Goal: Task Accomplishment & Management: Manage account settings

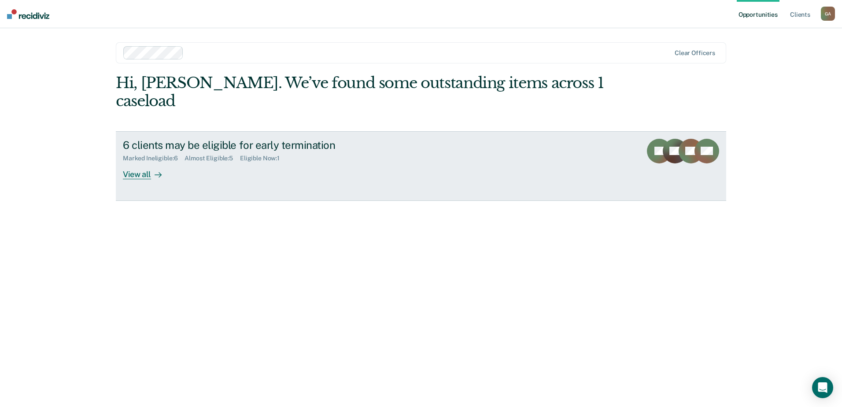
click at [499, 140] on link "6 clients may be eligible for early termination Marked Ineligible : 6 Almost El…" at bounding box center [421, 166] width 610 height 70
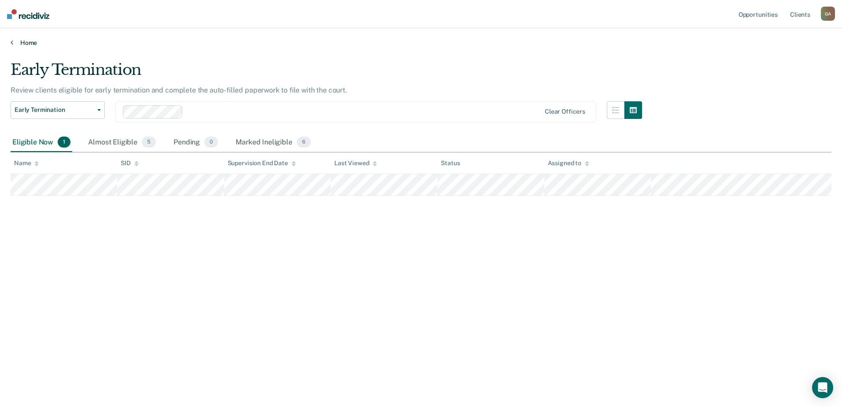
click at [11, 43] on icon at bounding box center [12, 42] width 3 height 7
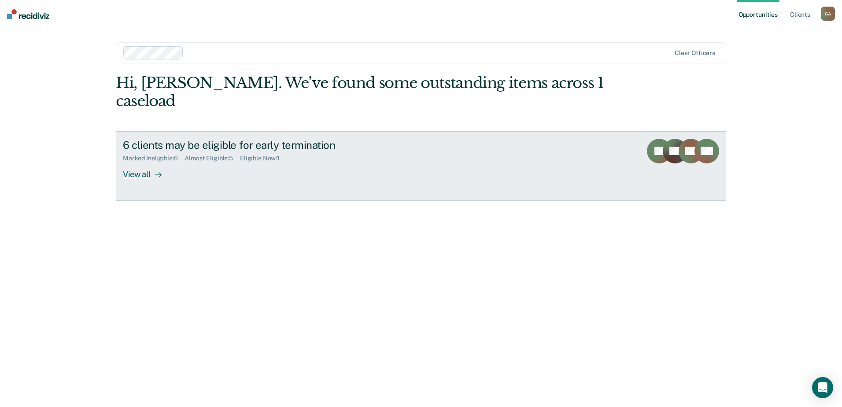
click at [680, 134] on icon at bounding box center [679, 152] width 32 height 38
click at [488, 149] on link "6 clients may be eligible for early termination Marked Ineligible : 6 Almost El…" at bounding box center [421, 166] width 610 height 70
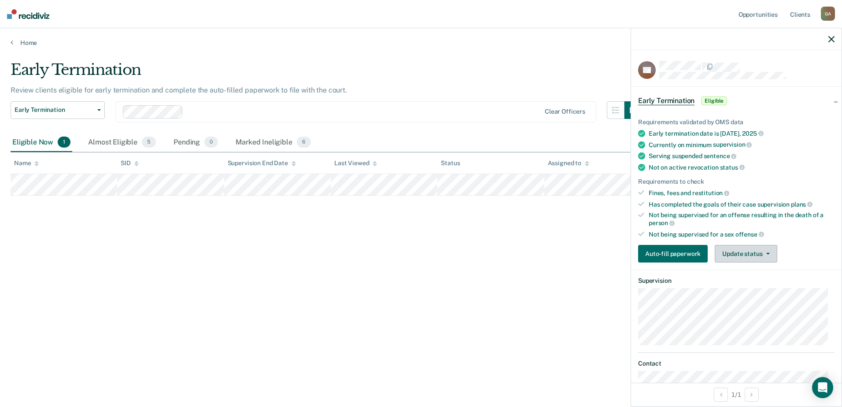
click at [756, 247] on button "Update status" at bounding box center [746, 254] width 62 height 18
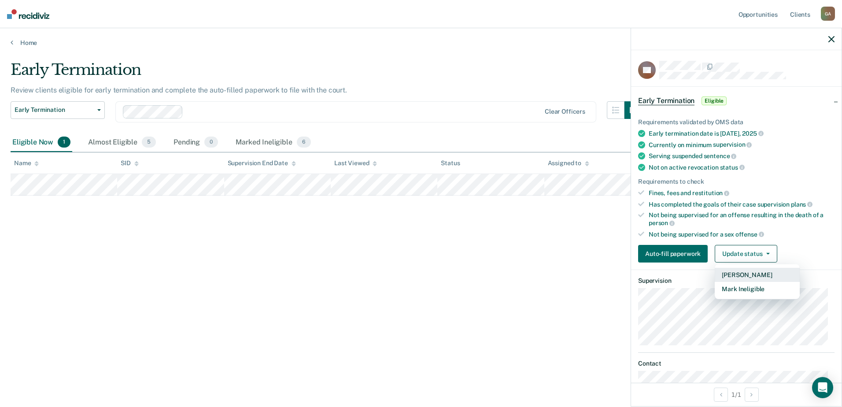
click at [736, 275] on button "[PERSON_NAME]" at bounding box center [757, 275] width 85 height 14
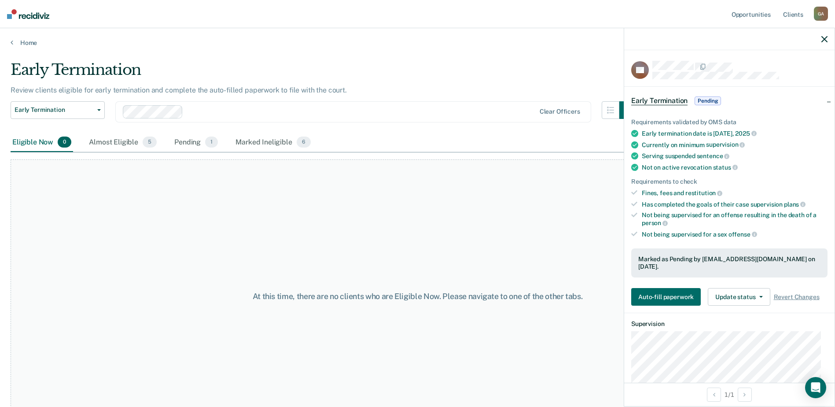
drag, startPoint x: 825, startPoint y: 37, endPoint x: 772, endPoint y: 51, distance: 54.5
click at [824, 38] on icon "button" at bounding box center [825, 39] width 6 height 6
